Goal: Task Accomplishment & Management: Use online tool/utility

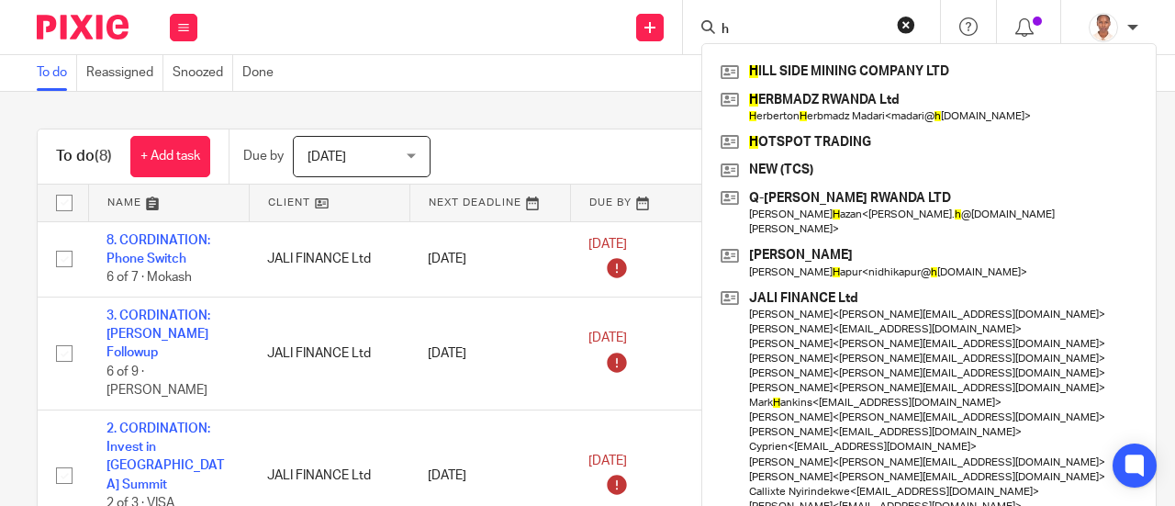
scroll to position [382, 0]
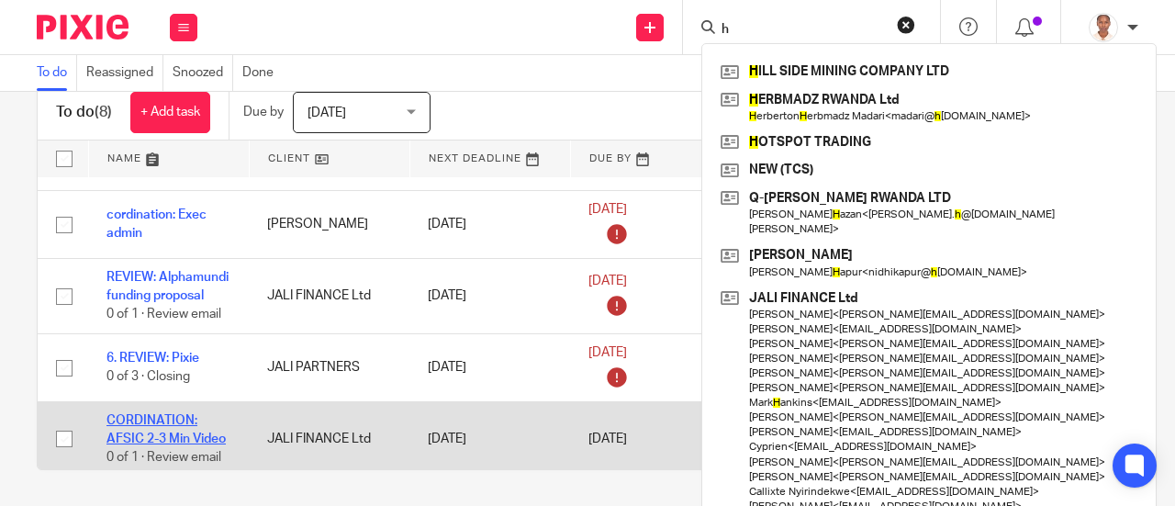
click at [170, 421] on link "CORDINATION: AFSIC 2-3 Min Video" at bounding box center [166, 429] width 119 height 31
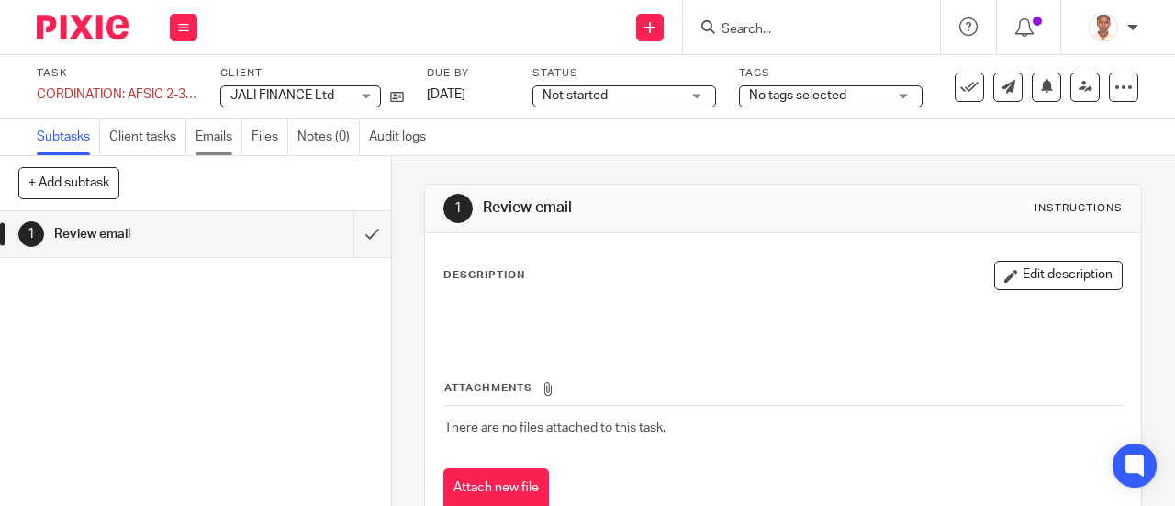
click at [220, 140] on link "Emails" at bounding box center [219, 137] width 47 height 36
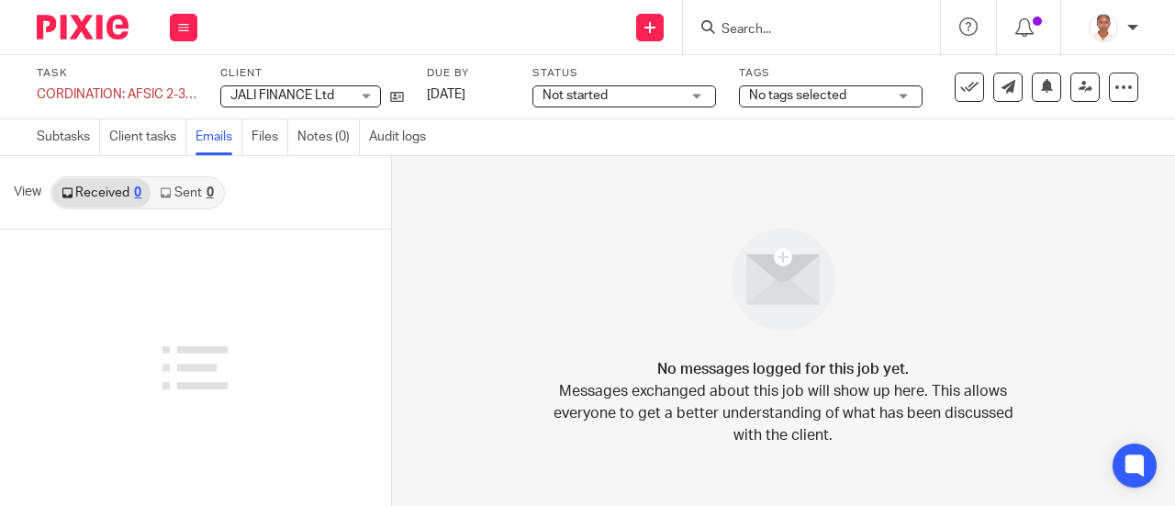
click at [221, 131] on link "Emails" at bounding box center [219, 137] width 47 height 36
